Goal: Task Accomplishment & Management: Complete application form

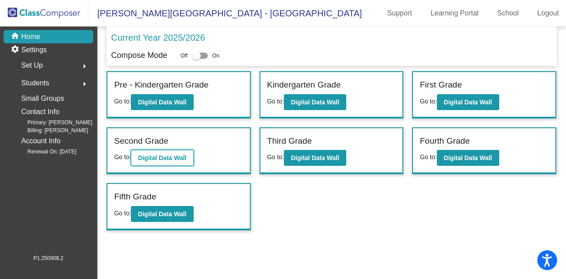
click at [162, 156] on b "Digital Data Wall" at bounding box center [162, 157] width 48 height 7
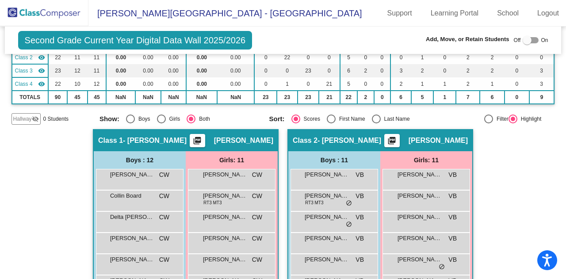
scroll to position [44, 0]
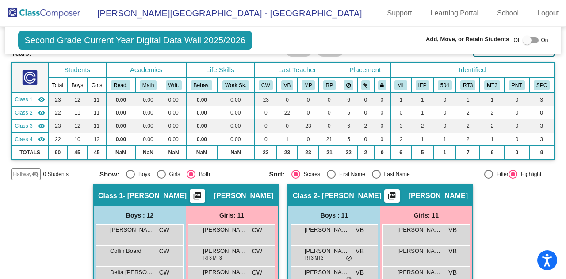
click at [531, 39] on div at bounding box center [530, 40] width 16 height 6
checkbox input "true"
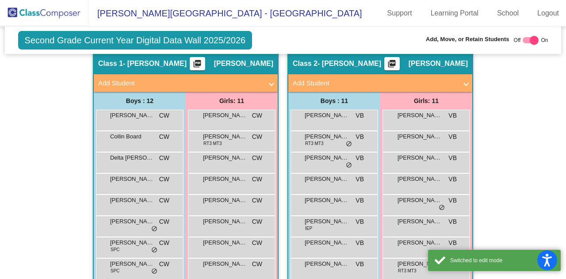
scroll to position [177, 0]
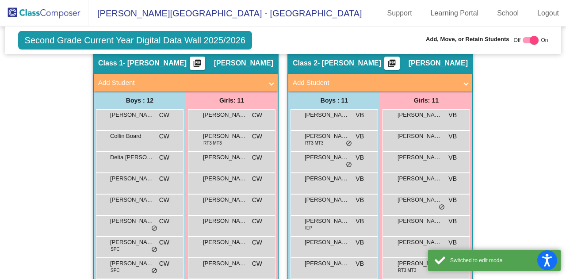
click at [371, 74] on mat-expansion-panel-header "Add Student" at bounding box center [380, 83] width 184 height 18
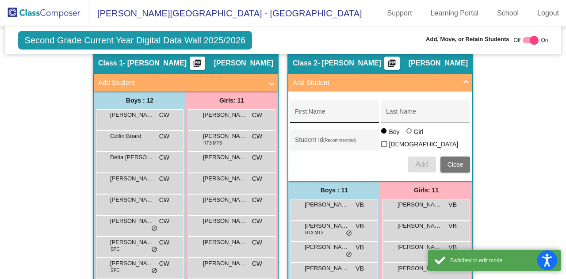
click at [334, 111] on input "First Name" at bounding box center [335, 114] width 80 height 7
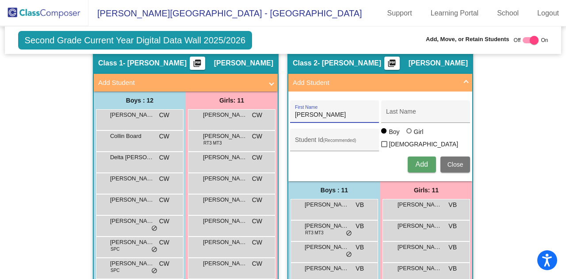
type input "[PERSON_NAME]"
click at [418, 160] on span "Add" at bounding box center [421, 164] width 12 height 8
click at [456, 81] on span "Add Student" at bounding box center [379, 83] width 172 height 10
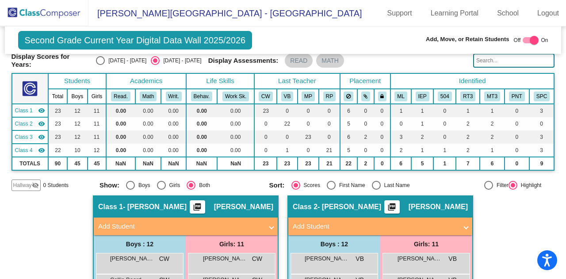
scroll to position [0, 0]
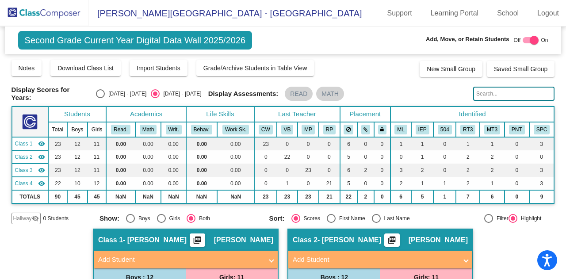
click at [53, 23] on img at bounding box center [44, 13] width 88 height 26
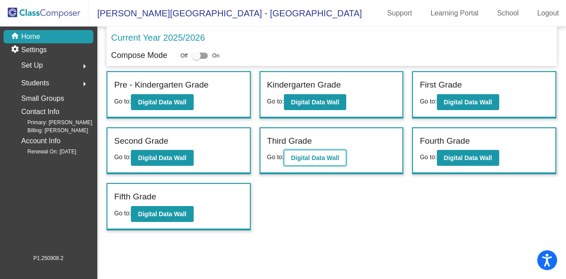
click at [328, 155] on b "Digital Data Wall" at bounding box center [315, 157] width 48 height 7
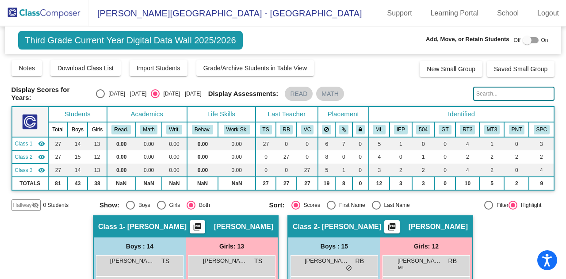
click at [518, 37] on div "Off On" at bounding box center [531, 40] width 34 height 11
click at [522, 39] on div at bounding box center [526, 40] width 9 height 9
checkbox input "true"
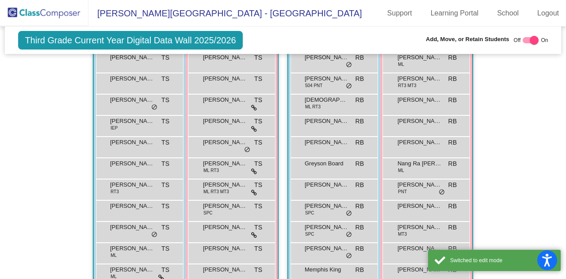
scroll to position [442, 0]
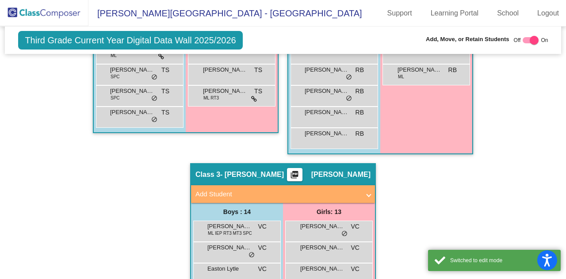
click at [261, 195] on mat-panel-title "Add Student" at bounding box center [277, 194] width 164 height 10
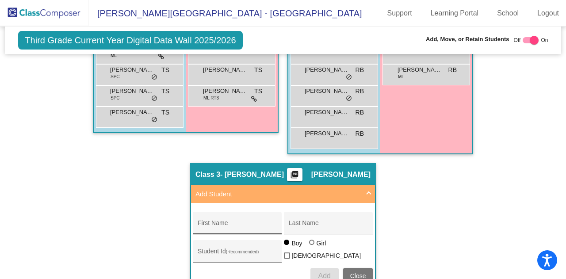
click at [241, 224] on input "First Name" at bounding box center [238, 226] width 80 height 7
type input "[DEMOGRAPHIC_DATA]"
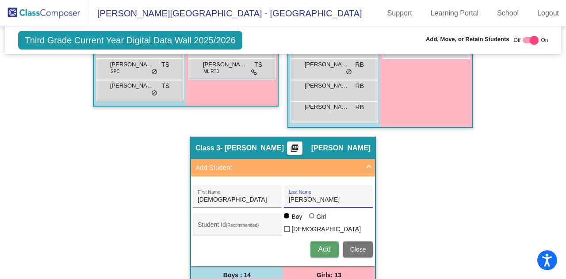
scroll to position [486, 0]
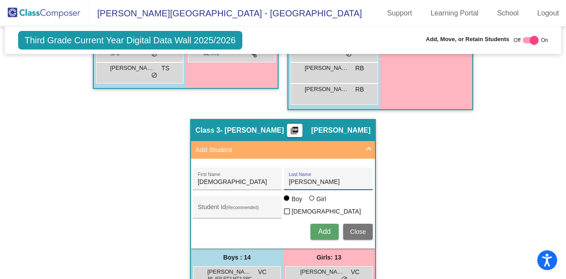
type input "[PERSON_NAME]"
click at [321, 232] on button "Add" at bounding box center [324, 232] width 28 height 16
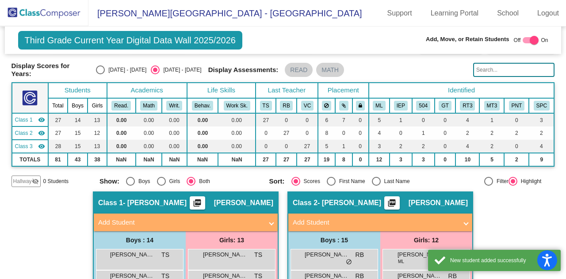
scroll to position [0, 0]
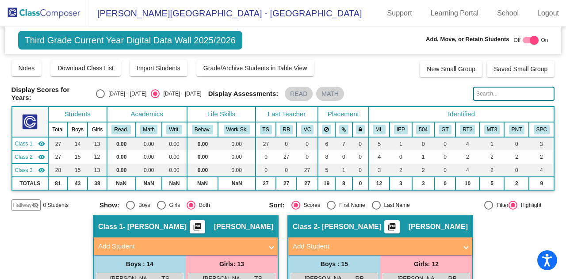
click at [42, 17] on img at bounding box center [44, 13] width 88 height 26
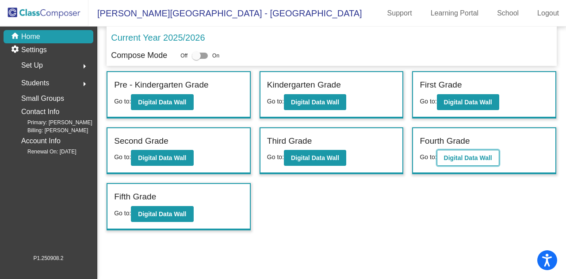
click at [492, 156] on button "Digital Data Wall" at bounding box center [468, 158] width 62 height 16
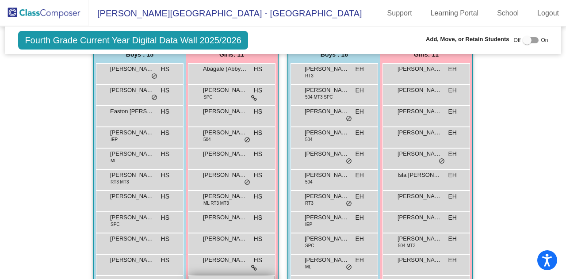
scroll to position [133, 0]
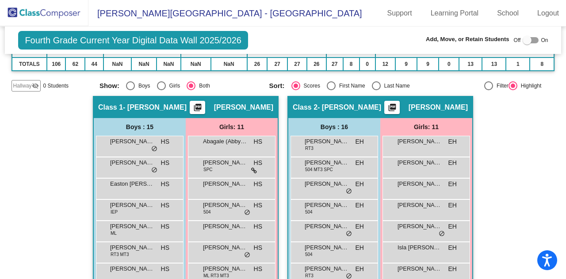
click at [522, 39] on div at bounding box center [526, 40] width 9 height 9
checkbox input "true"
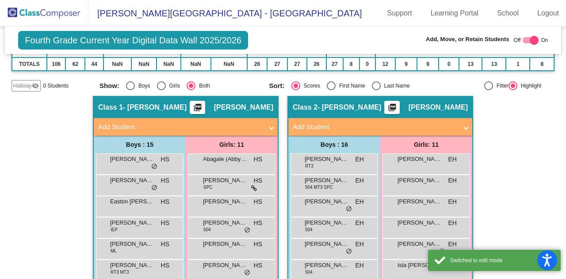
click at [161, 128] on mat-panel-title "Add Student" at bounding box center [180, 127] width 164 height 10
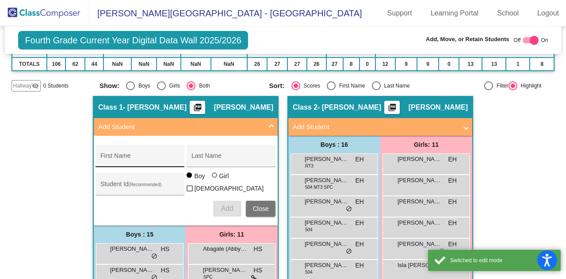
click at [134, 156] on input "First Name" at bounding box center [140, 159] width 80 height 7
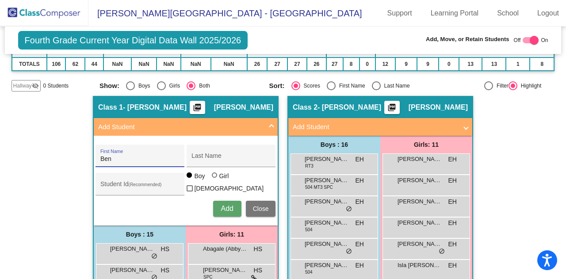
type input "Ben"
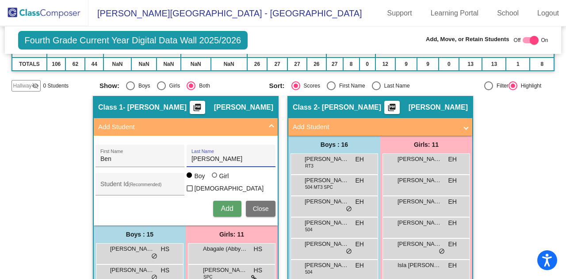
type input "[PERSON_NAME]"
click at [227, 205] on span "Add" at bounding box center [227, 209] width 12 height 8
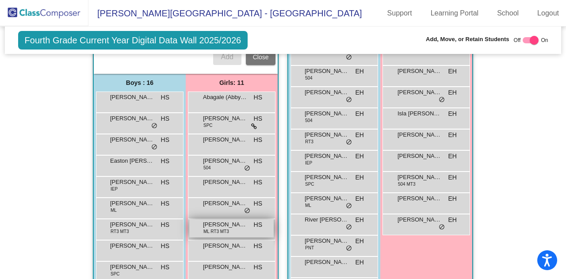
scroll to position [265, 0]
